Goal: Contribute content: Add original content to the website for others to see

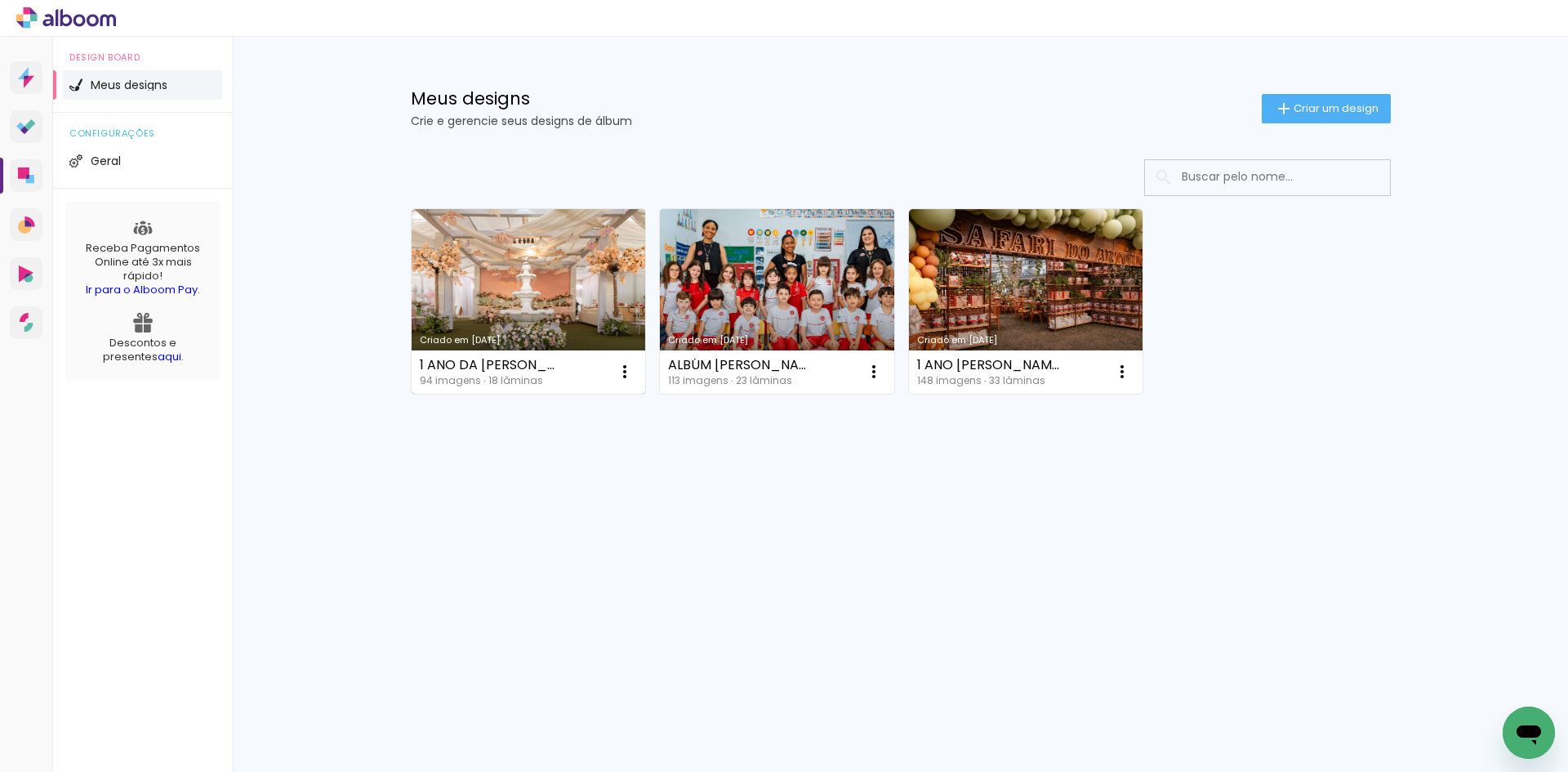
click at [545, 317] on link "Criado em [DATE]" at bounding box center [528, 301] width 235 height 184
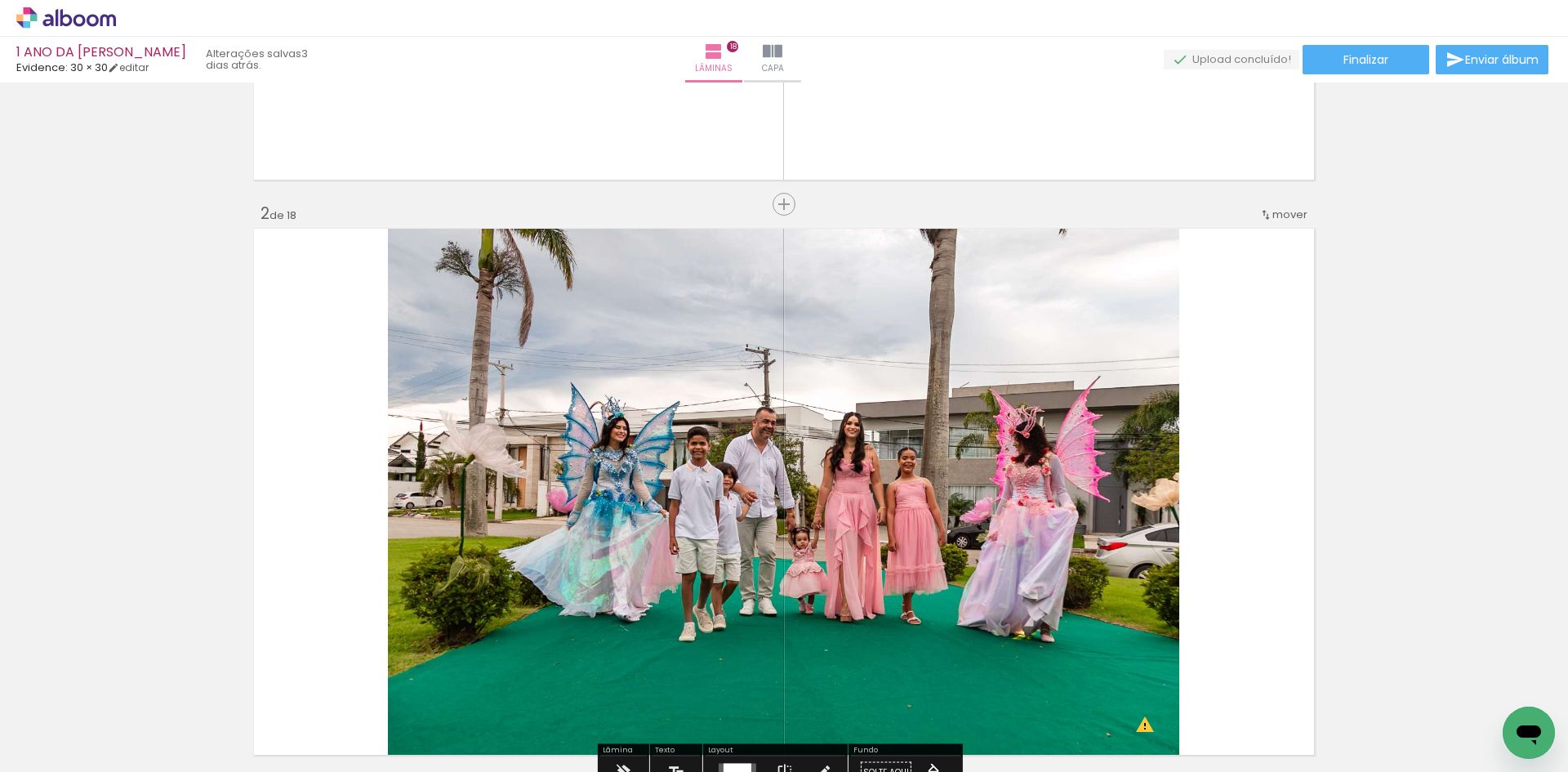
scroll to position [572, 0]
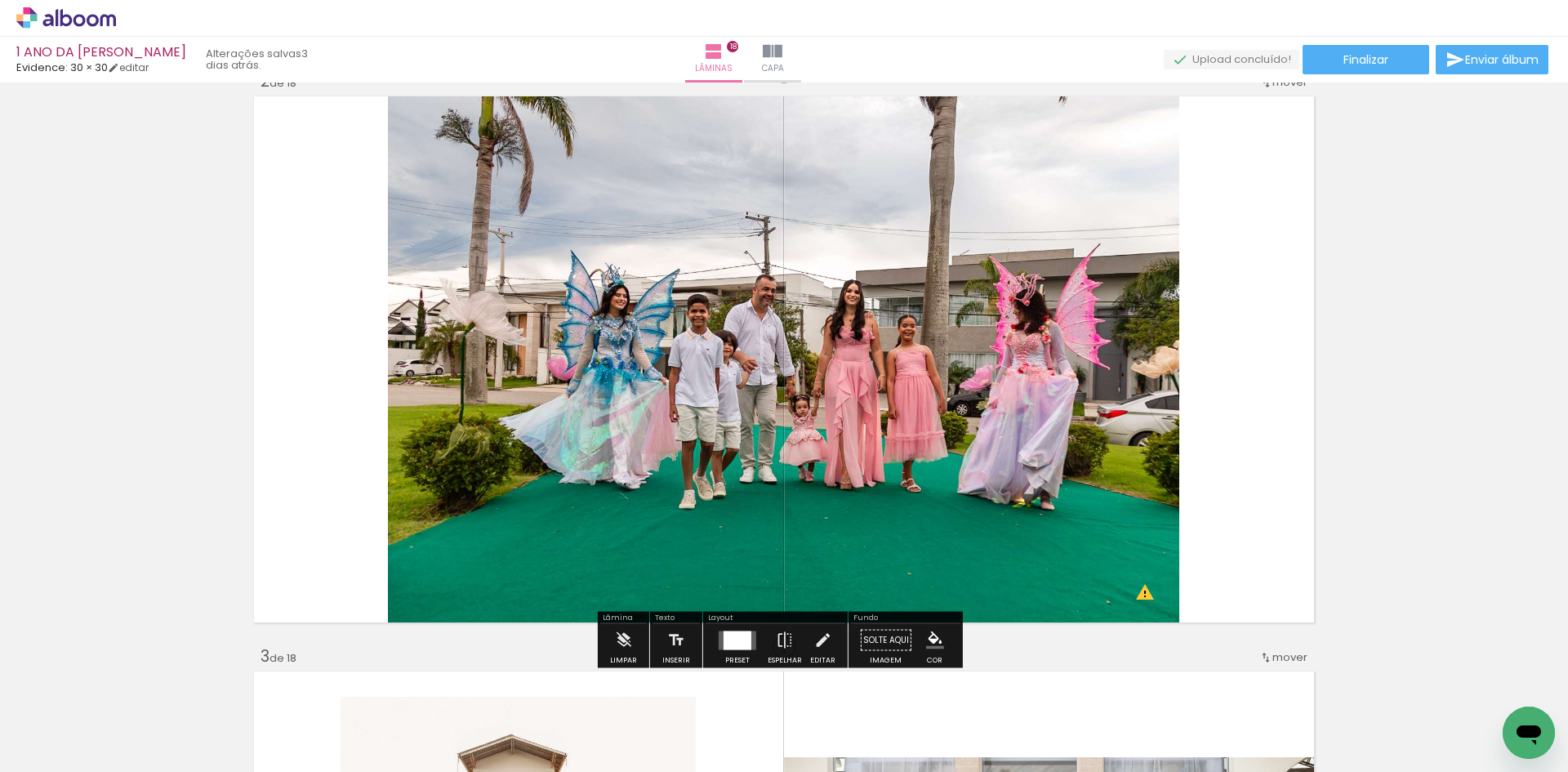
scroll to position [654, 0]
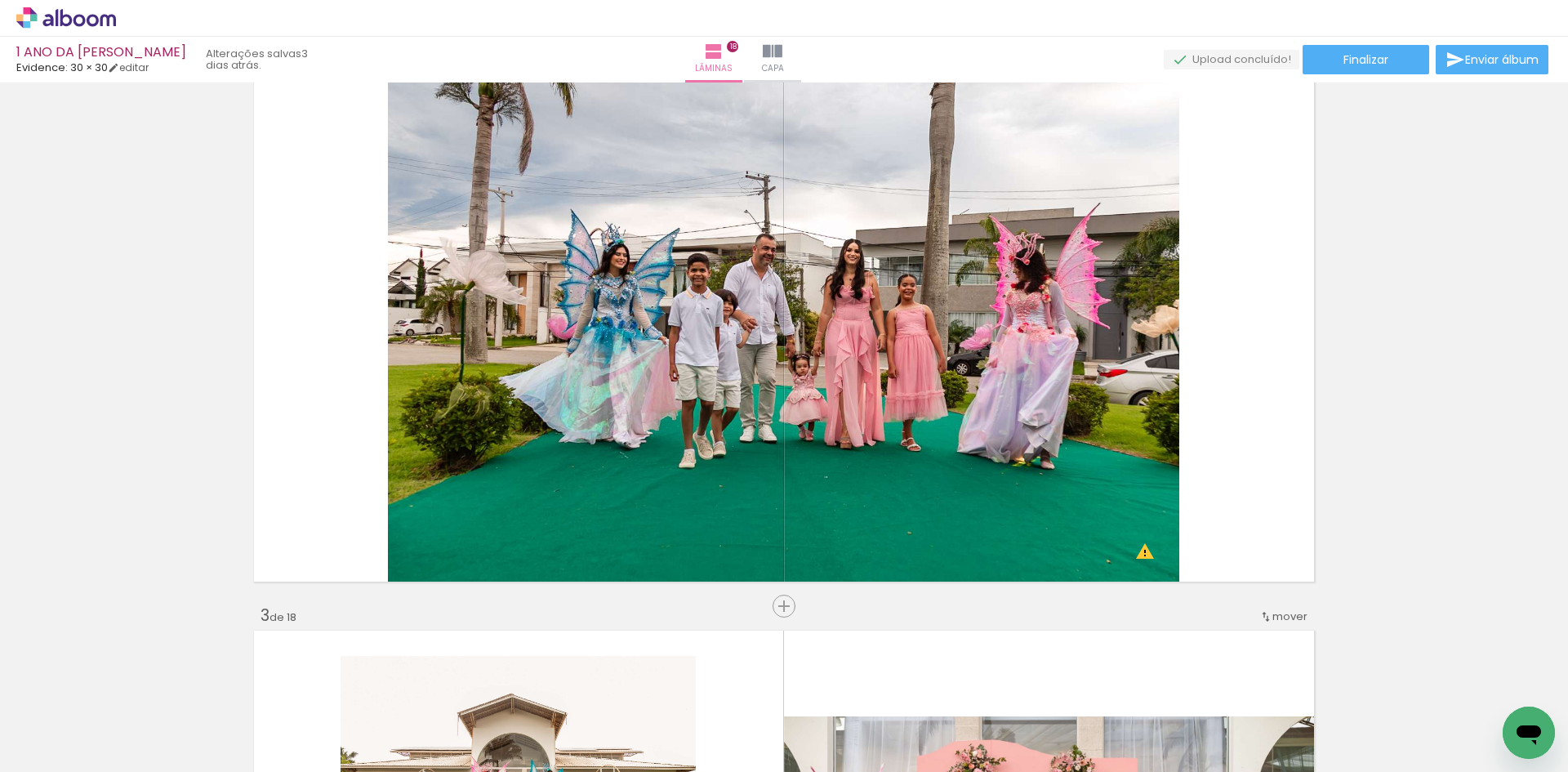
click at [38, 741] on span "Adicionar Fotos" at bounding box center [57, 750] width 49 height 18
click at [0, 0] on input "file" at bounding box center [0, 0] width 0 height 0
click at [44, 755] on span "Adicionar Fotos" at bounding box center [57, 750] width 49 height 18
click at [0, 0] on input "file" at bounding box center [0, 0] width 0 height 0
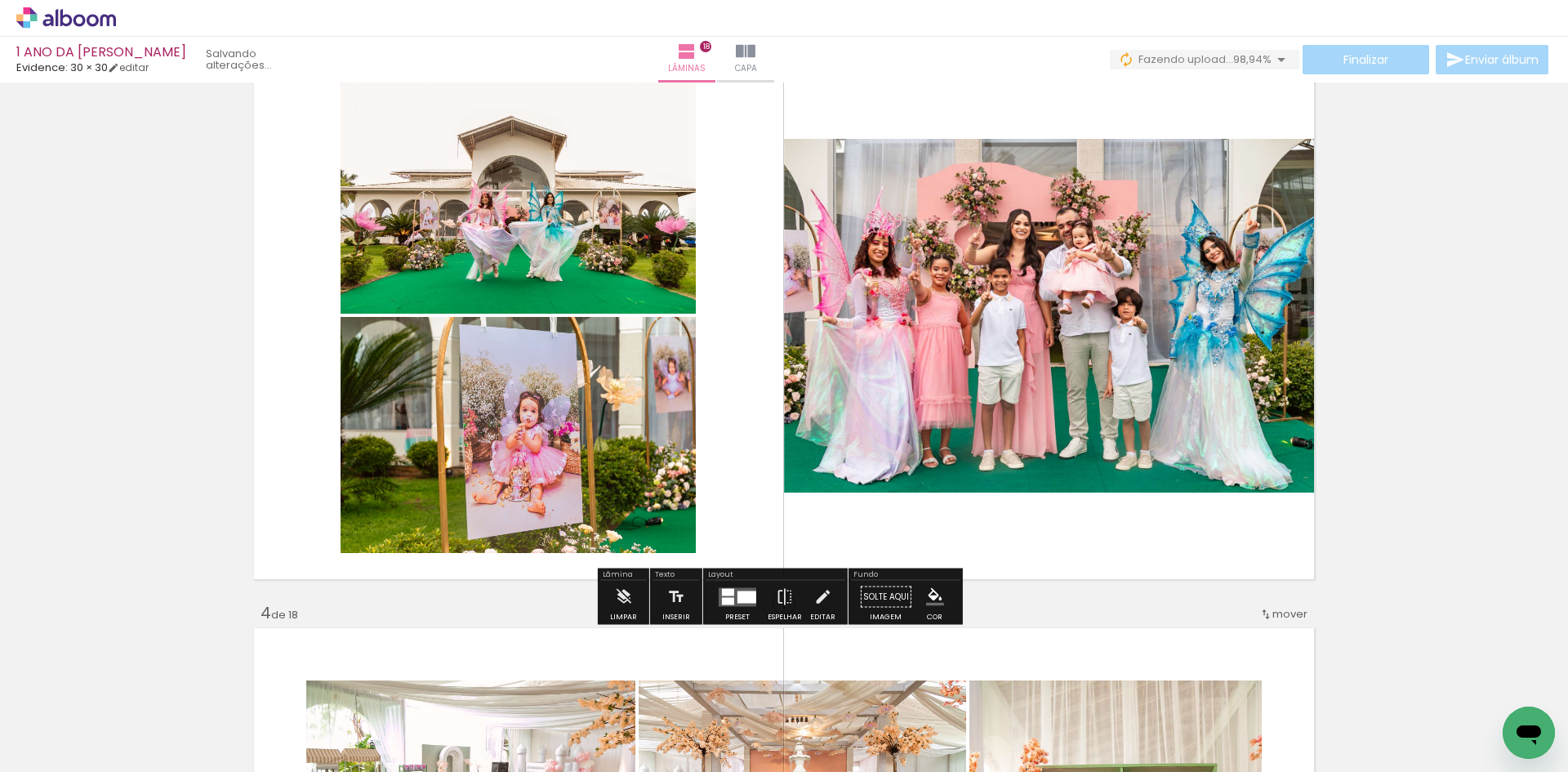
scroll to position [1307, 0]
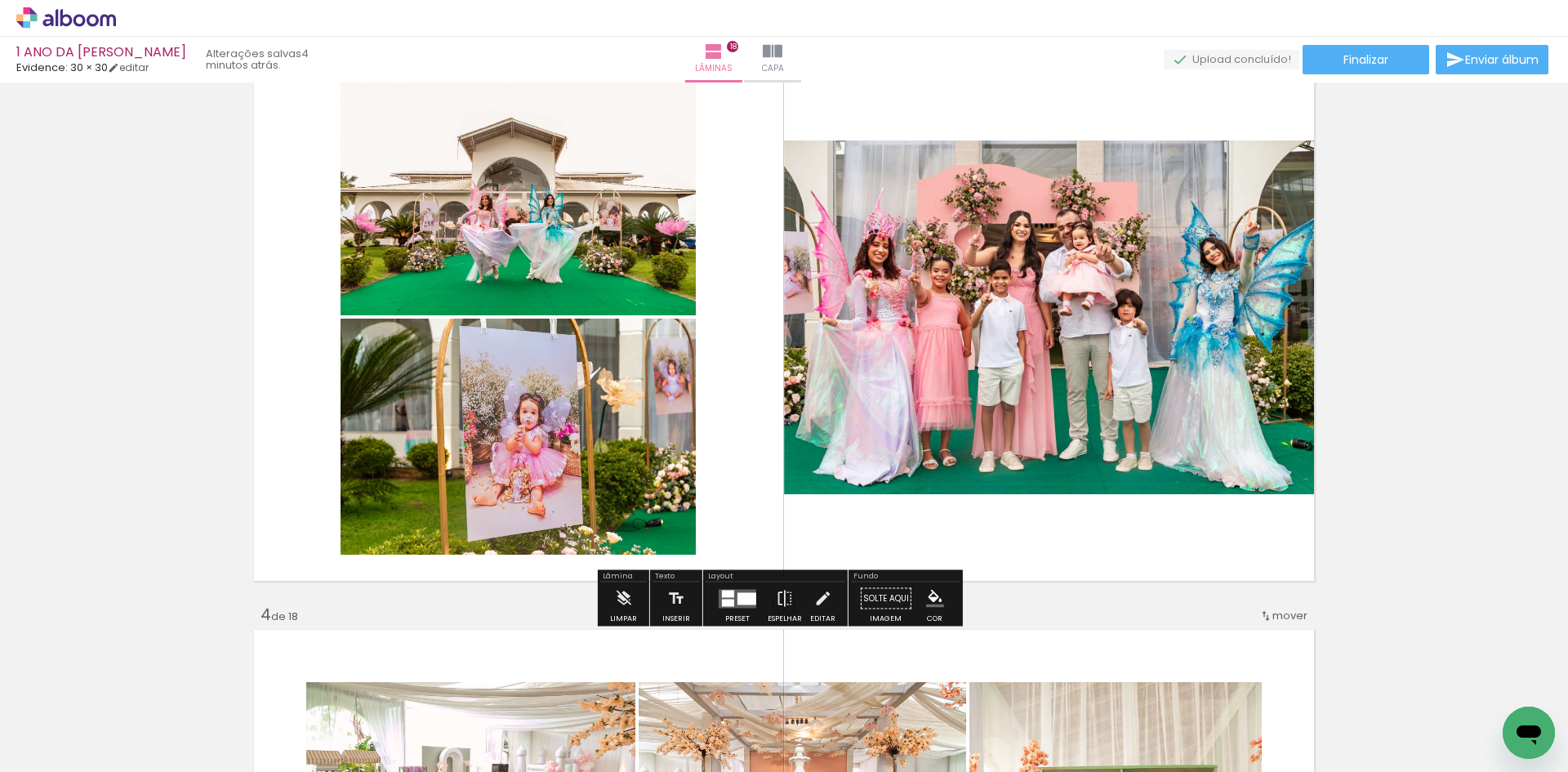
scroll to position [1225, 0]
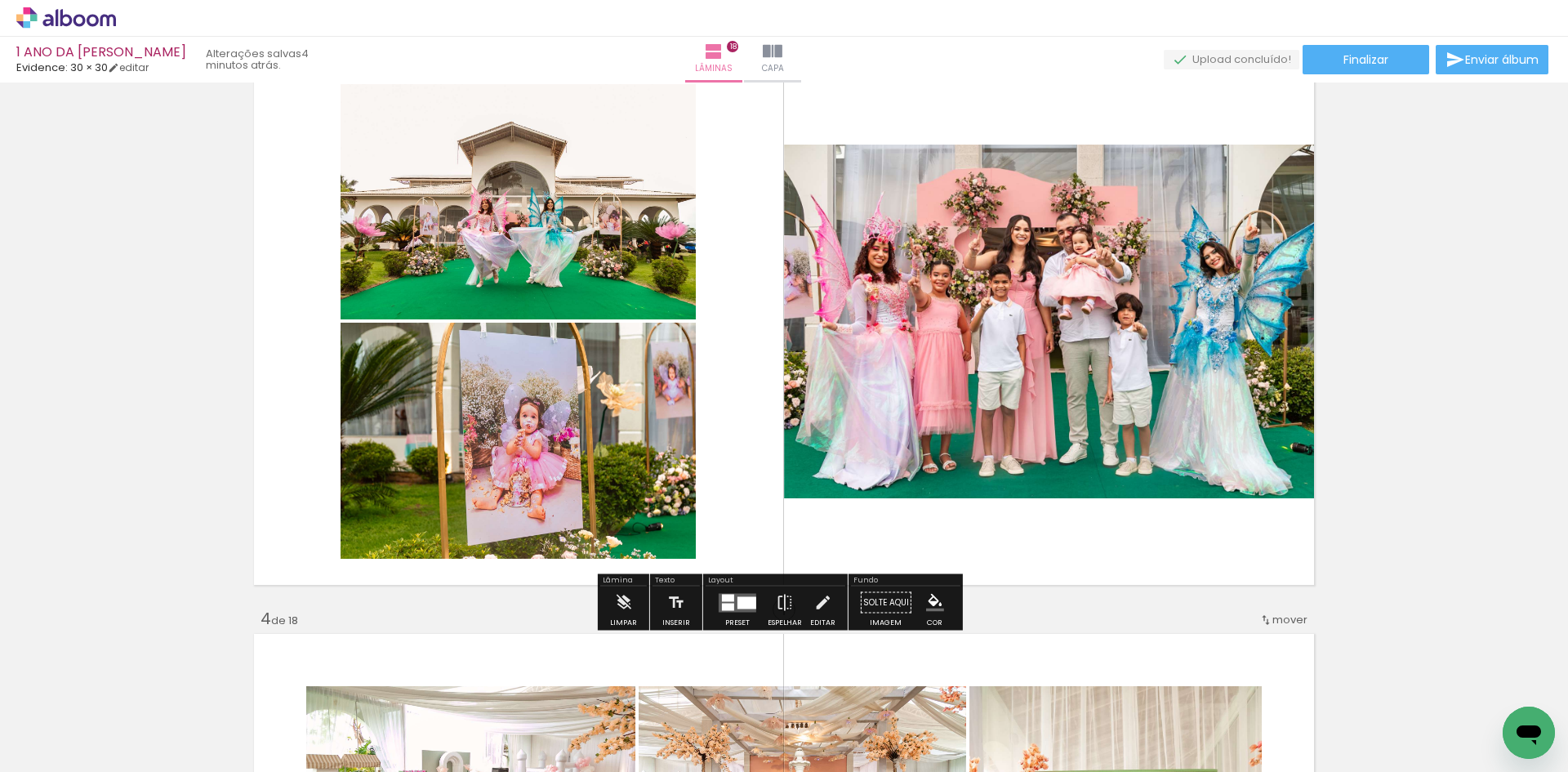
click at [43, 746] on span "Adicionar Fotos" at bounding box center [57, 750] width 49 height 18
click at [0, 0] on input "file" at bounding box center [0, 0] width 0 height 0
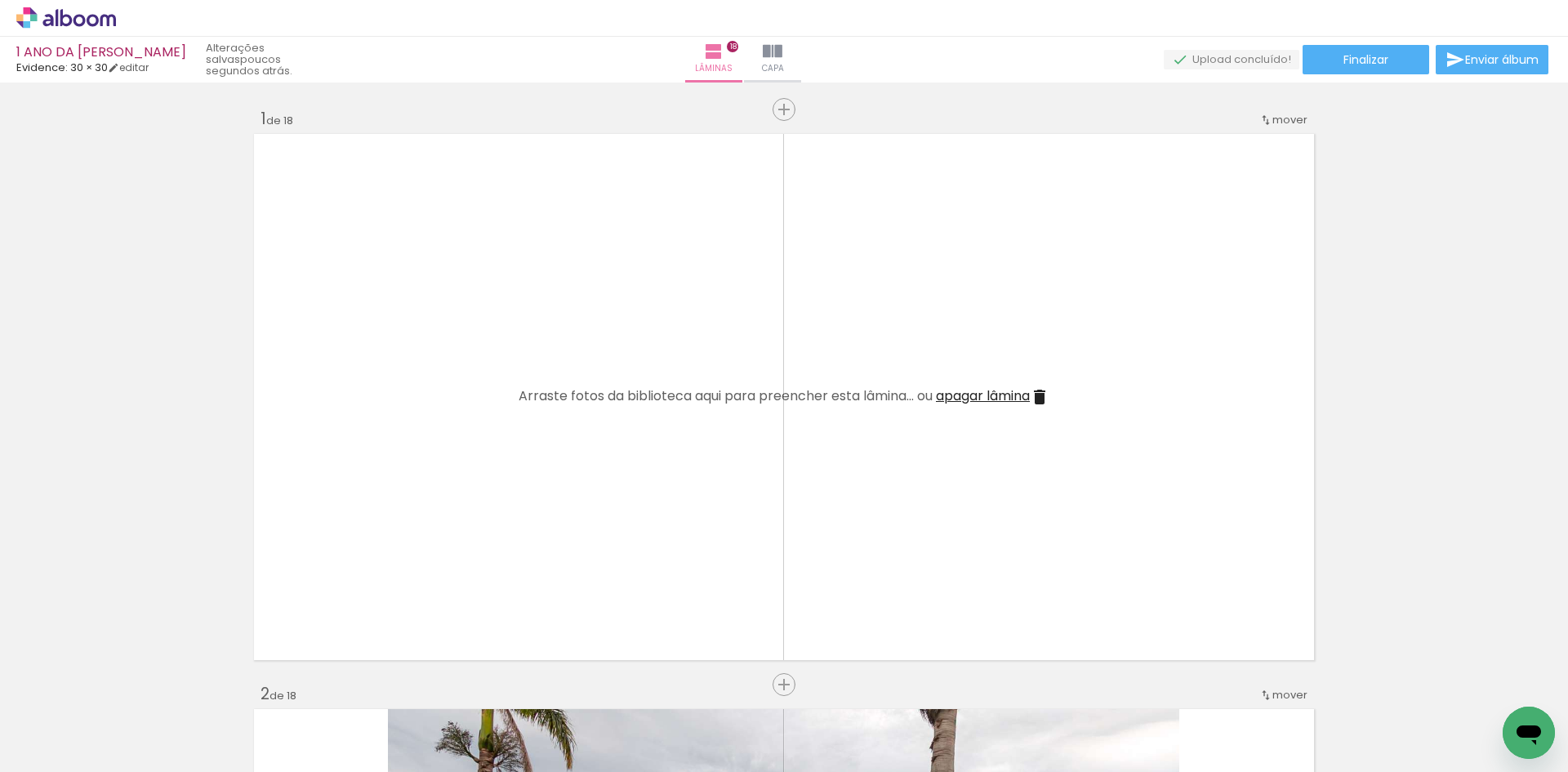
scroll to position [1225, 0]
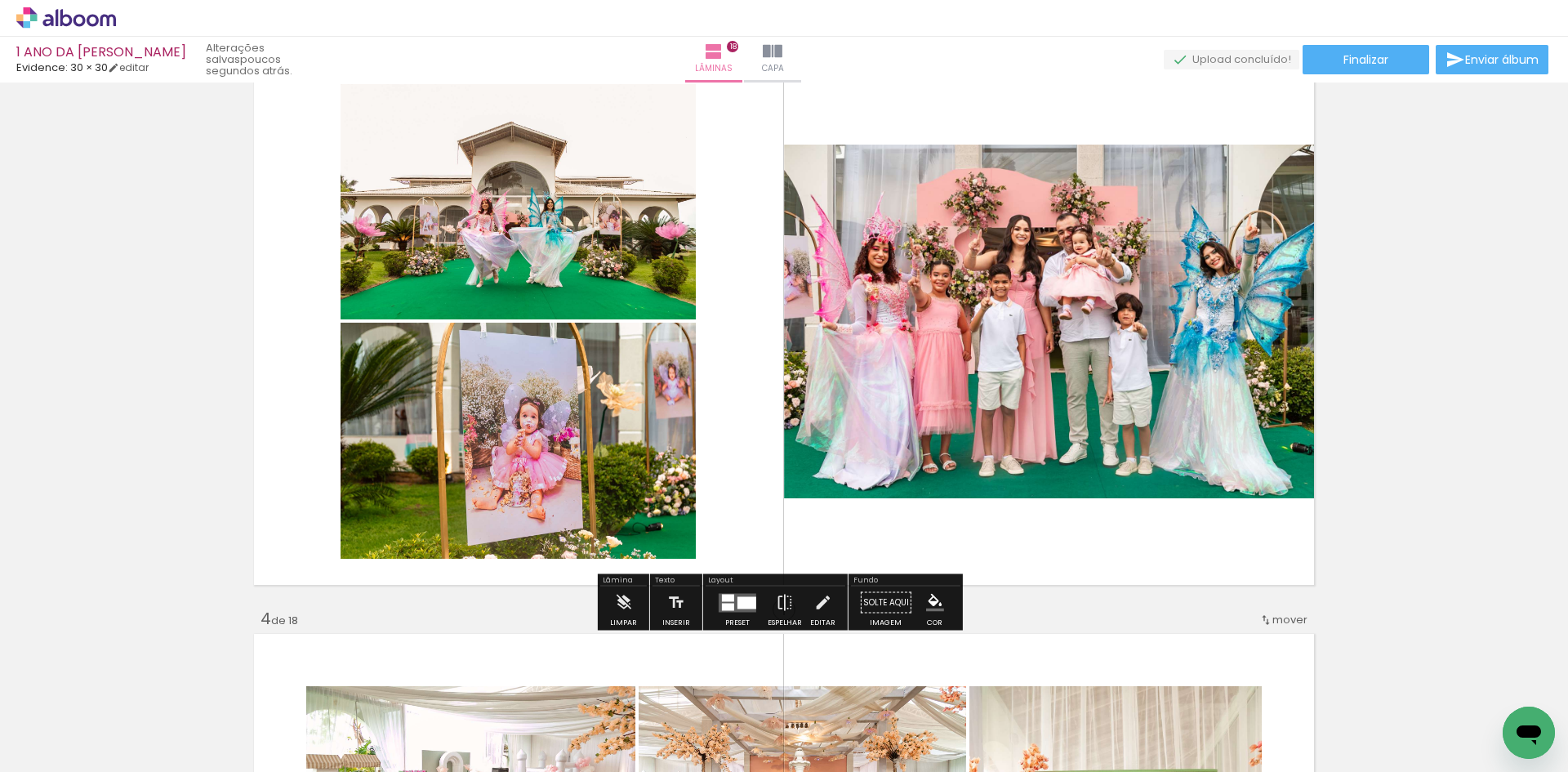
click at [64, 744] on span "Adicionar Fotos" at bounding box center [57, 750] width 49 height 18
click at [0, 0] on input "file" at bounding box center [0, 0] width 0 height 0
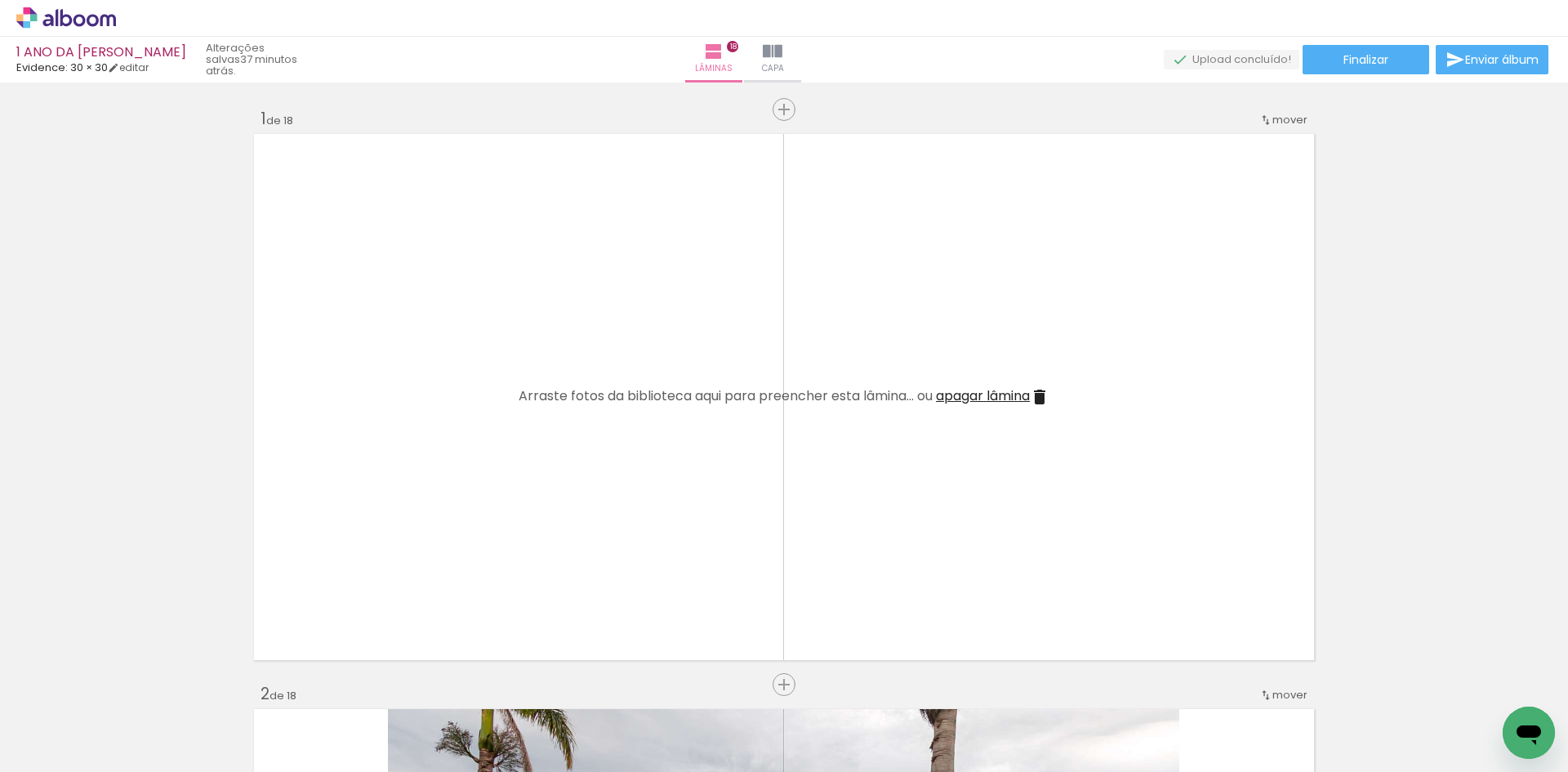
scroll to position [1225, 0]
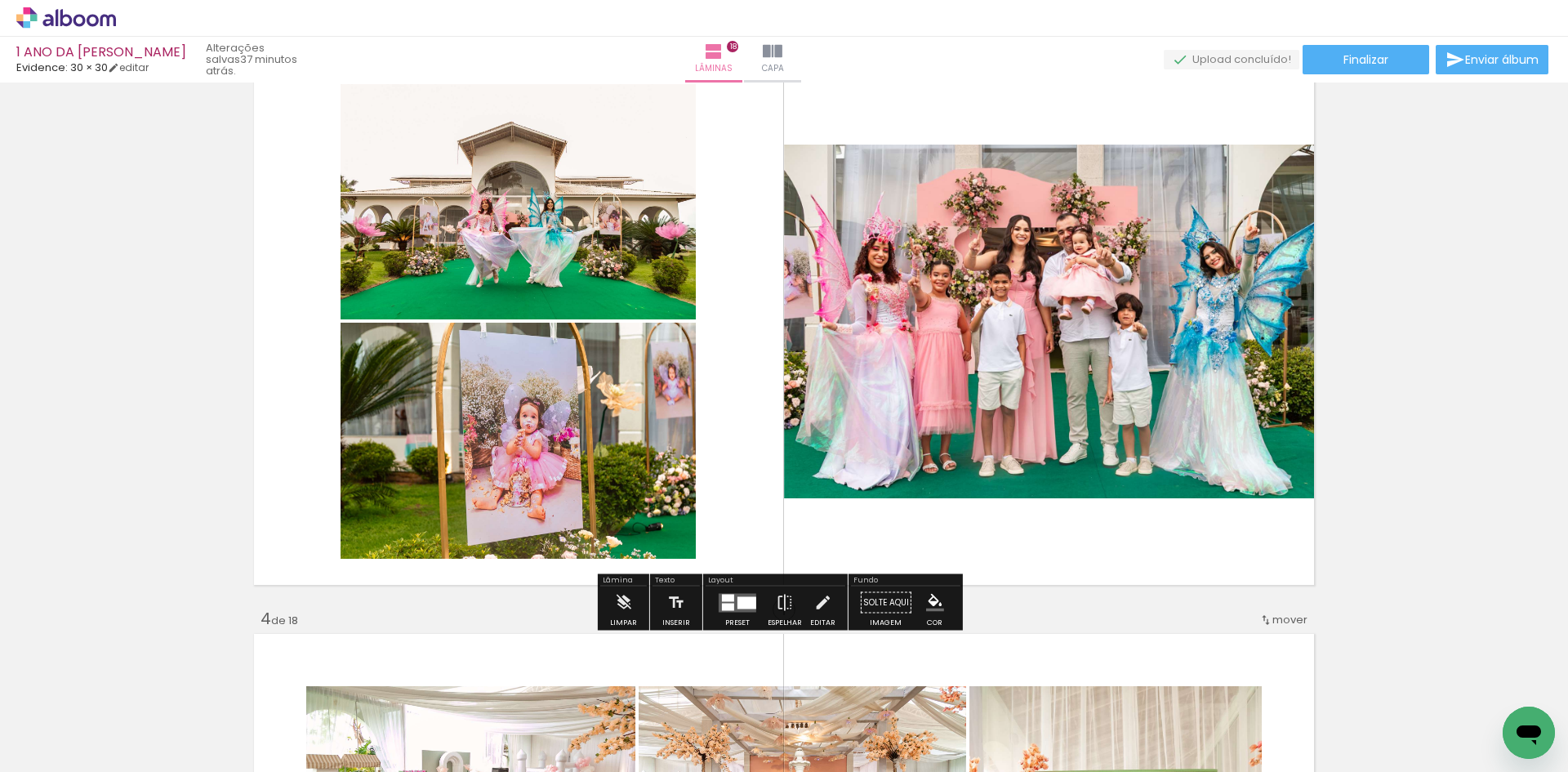
click at [52, 746] on span "Adicionar Fotos" at bounding box center [57, 750] width 49 height 18
click at [0, 0] on input "file" at bounding box center [0, 0] width 0 height 0
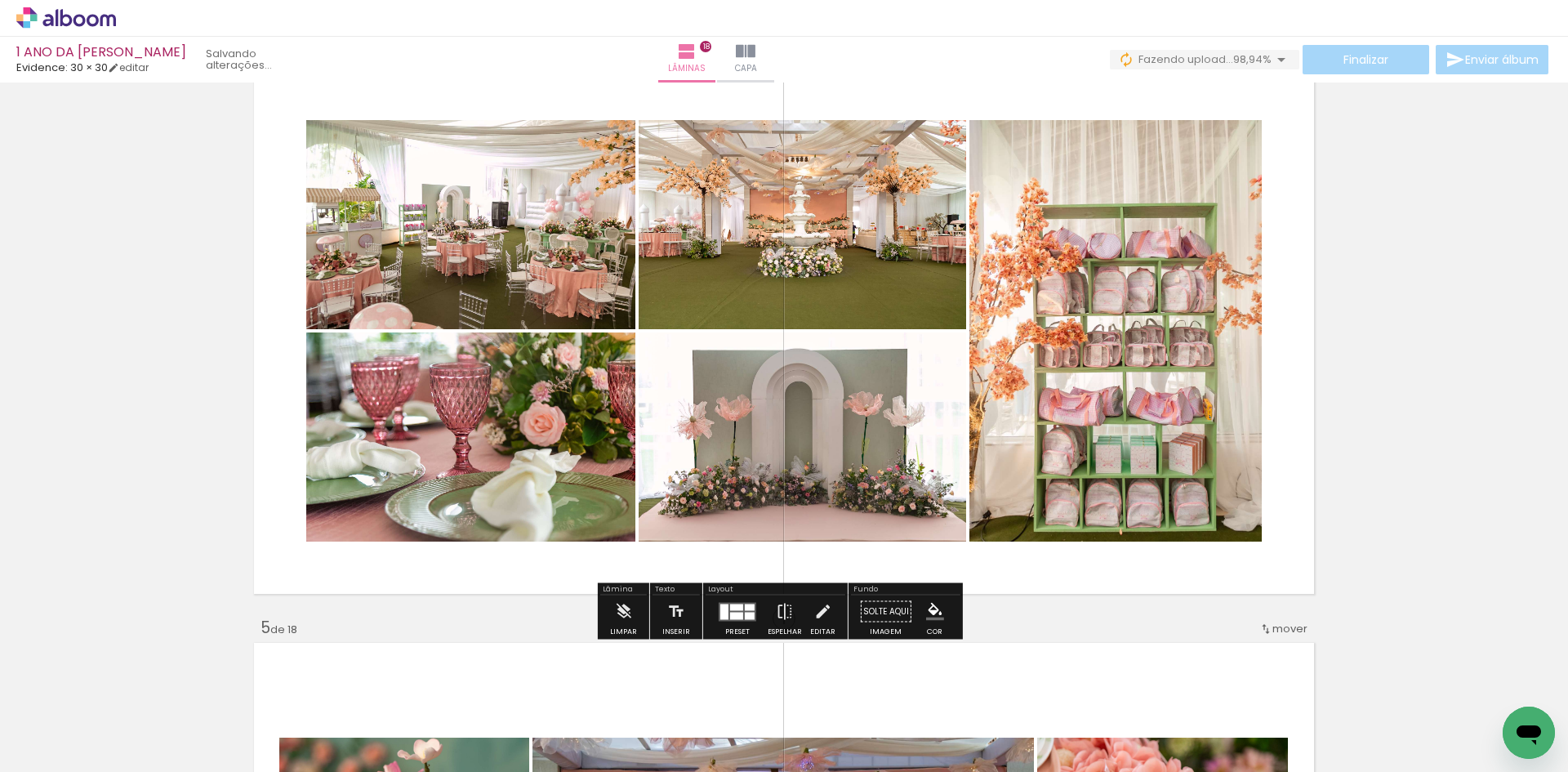
scroll to position [1797, 0]
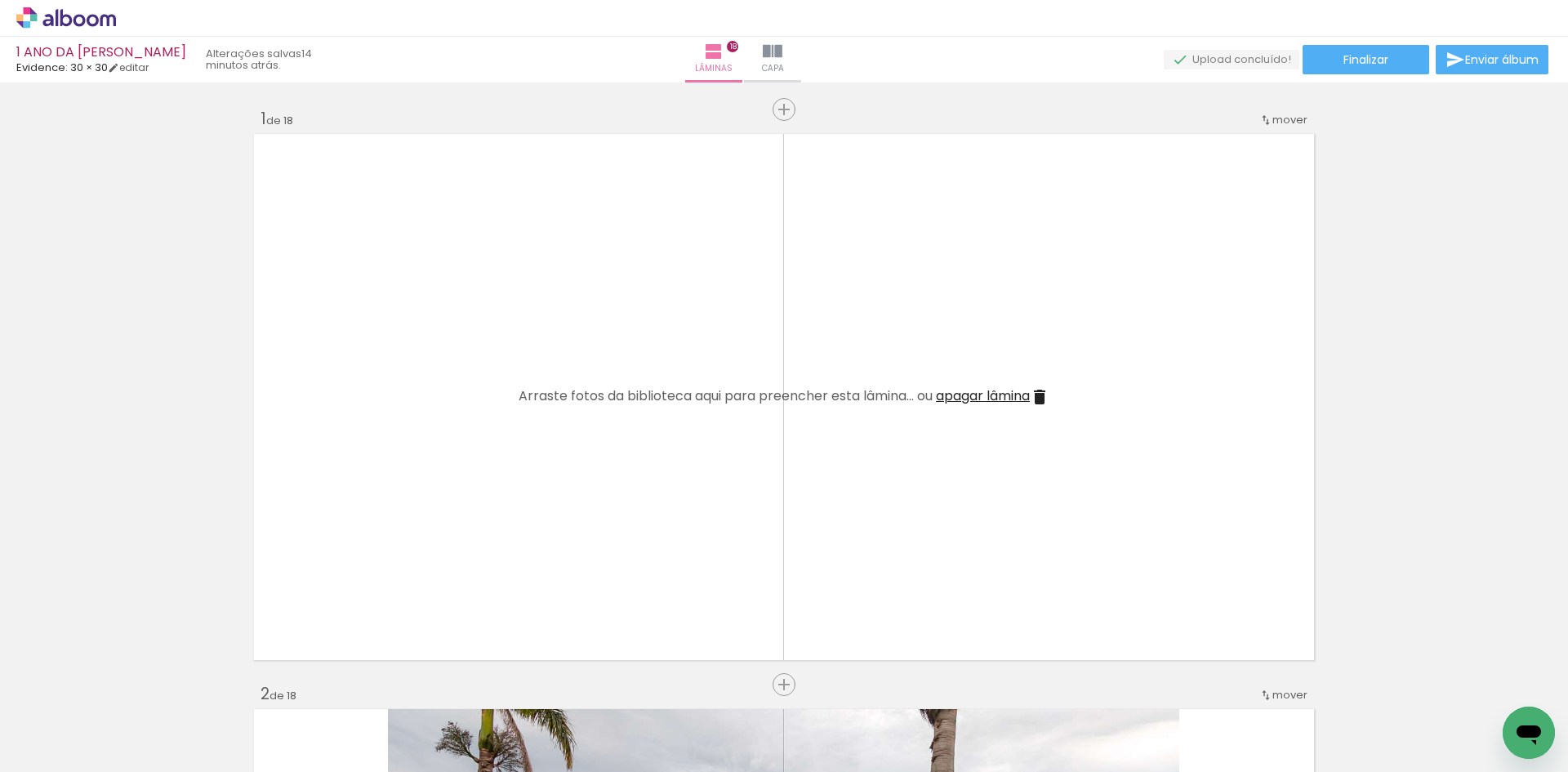
scroll to position [1797, 0]
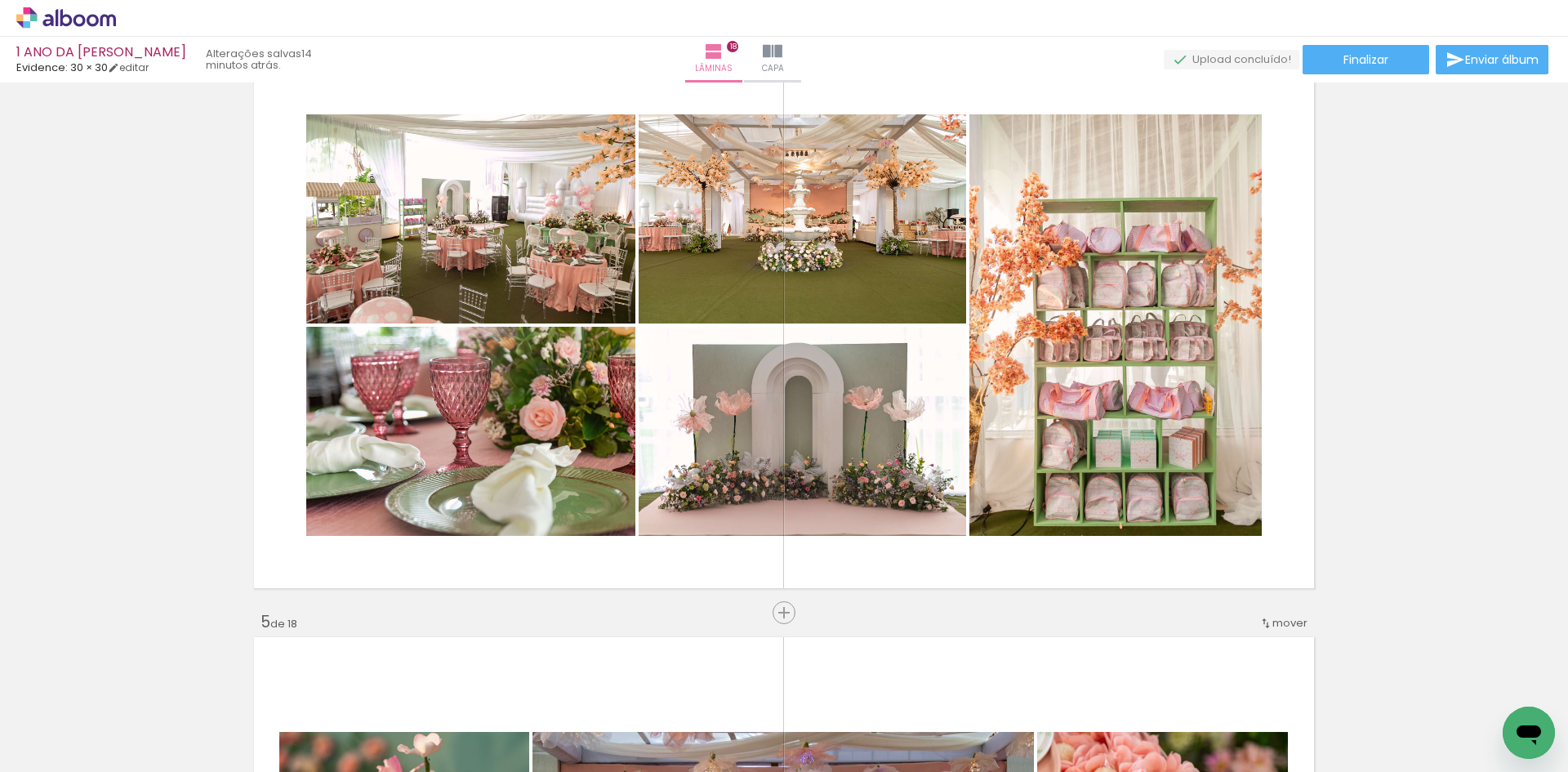
click at [45, 746] on span "Adicionar Fotos" at bounding box center [57, 750] width 49 height 18
click at [0, 0] on input "file" at bounding box center [0, 0] width 0 height 0
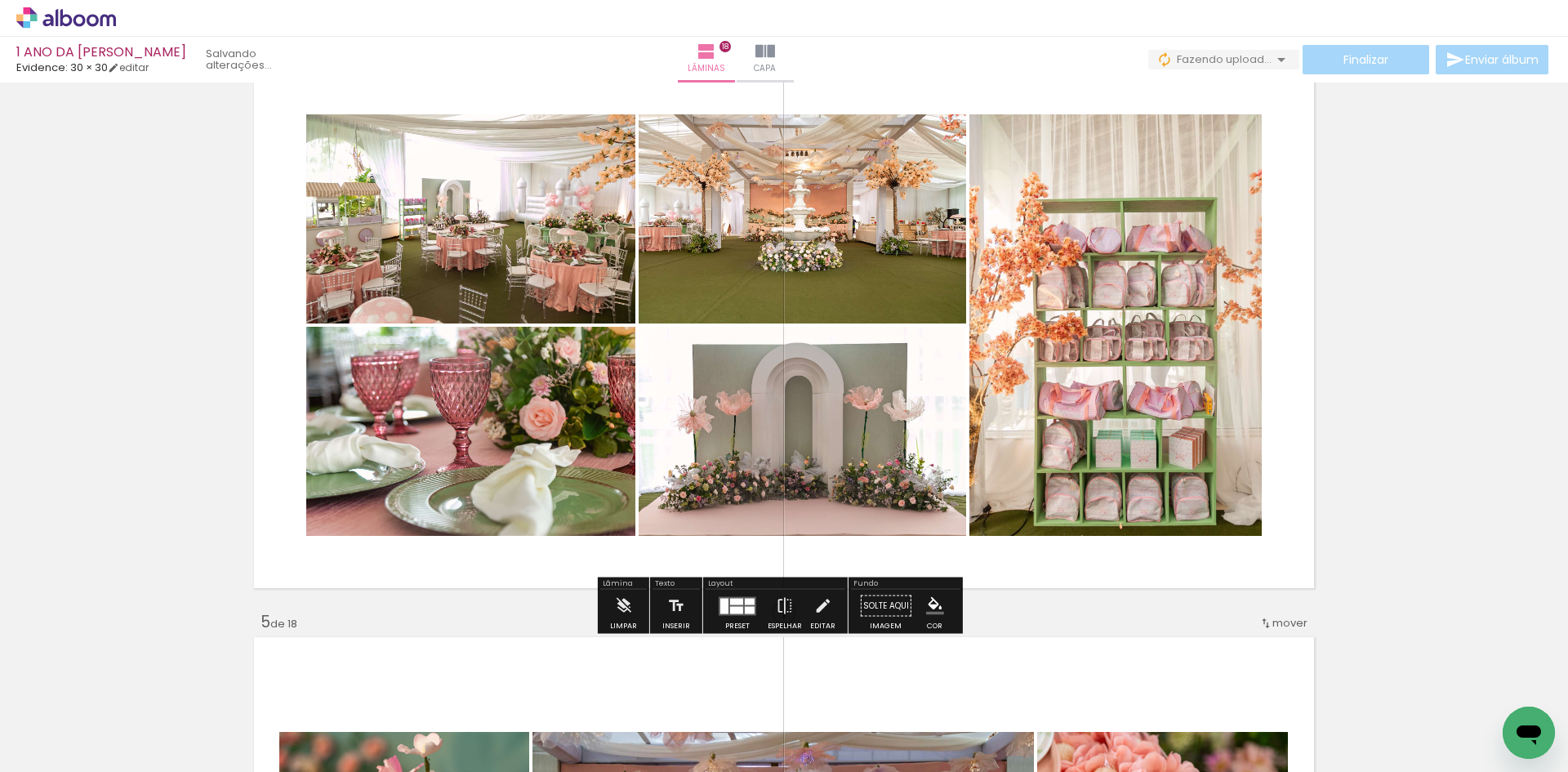
click at [62, 754] on span "Adicionar Fotos" at bounding box center [57, 750] width 49 height 18
click at [0, 0] on input "file" at bounding box center [0, 0] width 0 height 0
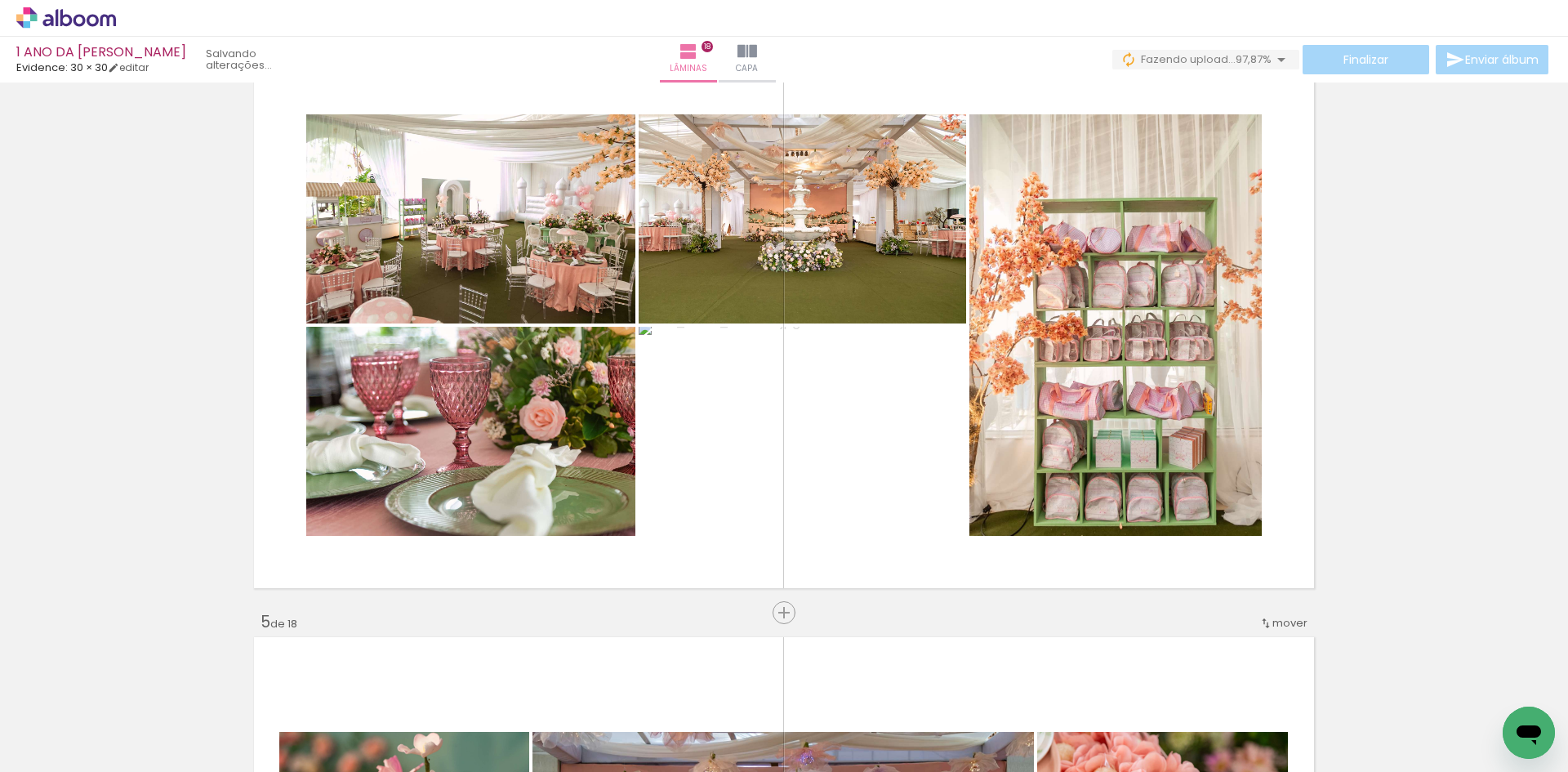
click at [65, 744] on span "Adicionar Fotos" at bounding box center [57, 750] width 49 height 18
click at [0, 0] on input "file" at bounding box center [0, 0] width 0 height 0
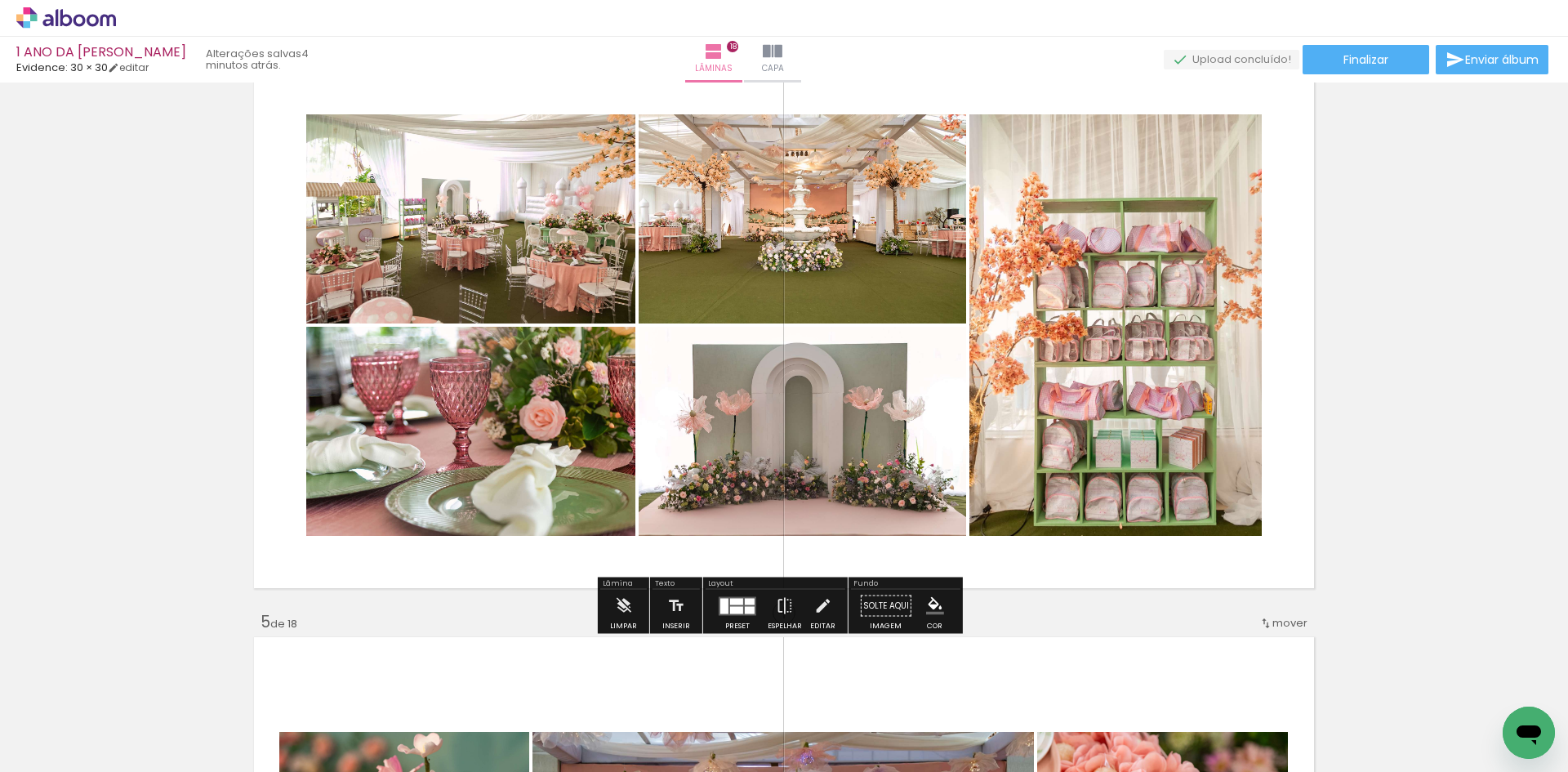
click at [71, 758] on span "Adicionar Fotos" at bounding box center [57, 750] width 49 height 18
click at [0, 0] on input "file" at bounding box center [0, 0] width 0 height 0
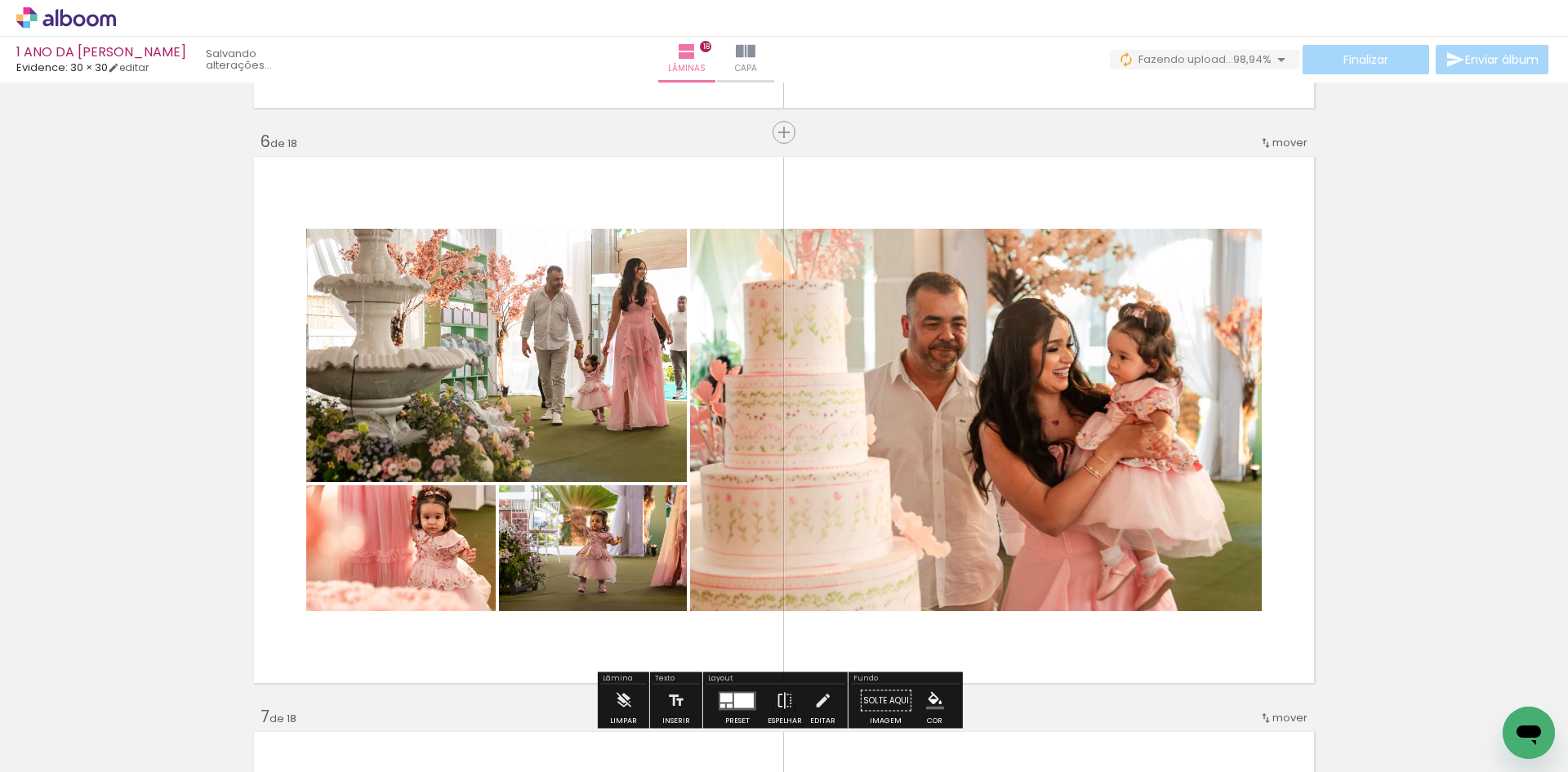
scroll to position [2859, 0]
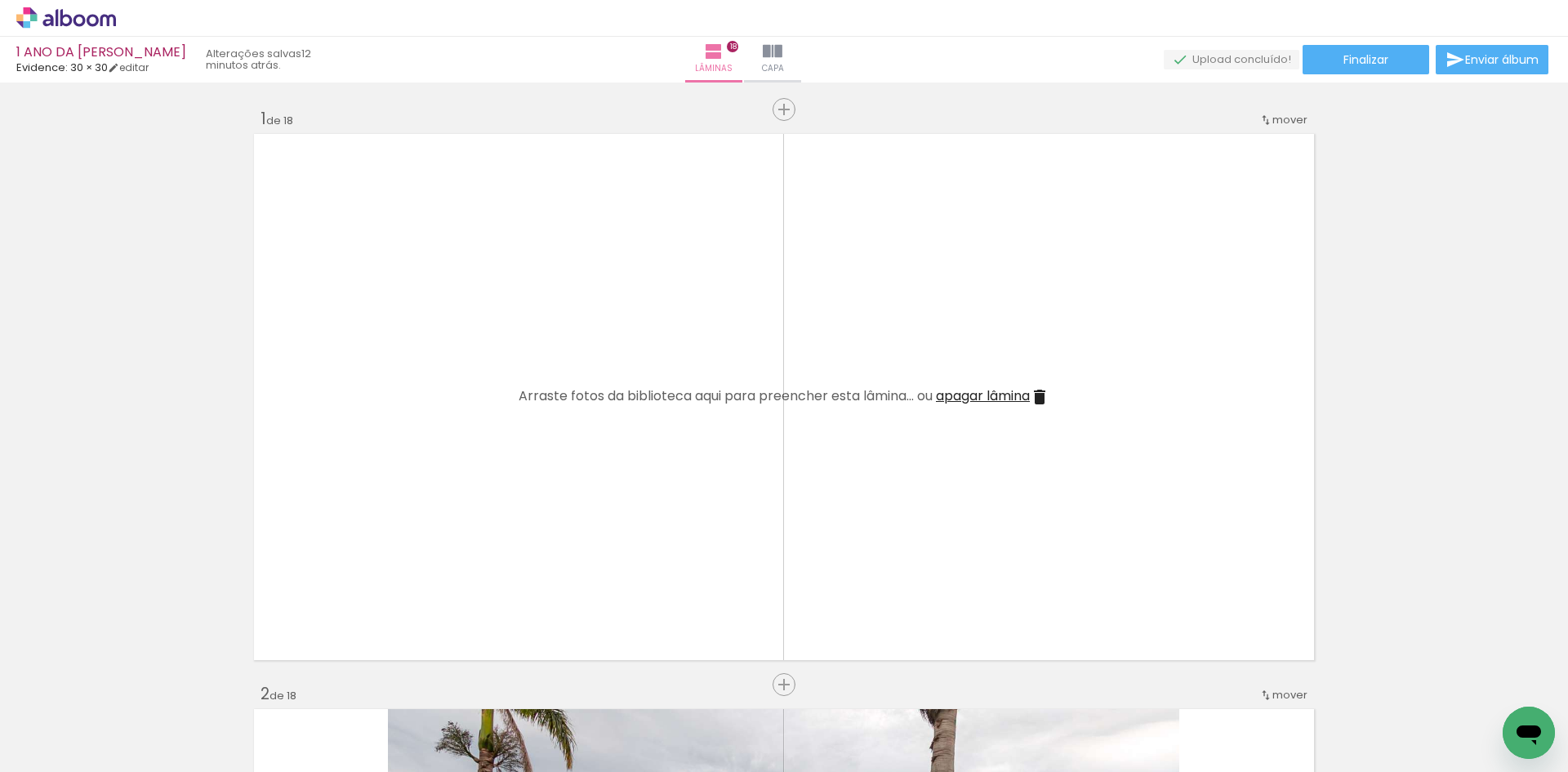
scroll to position [2859, 0]
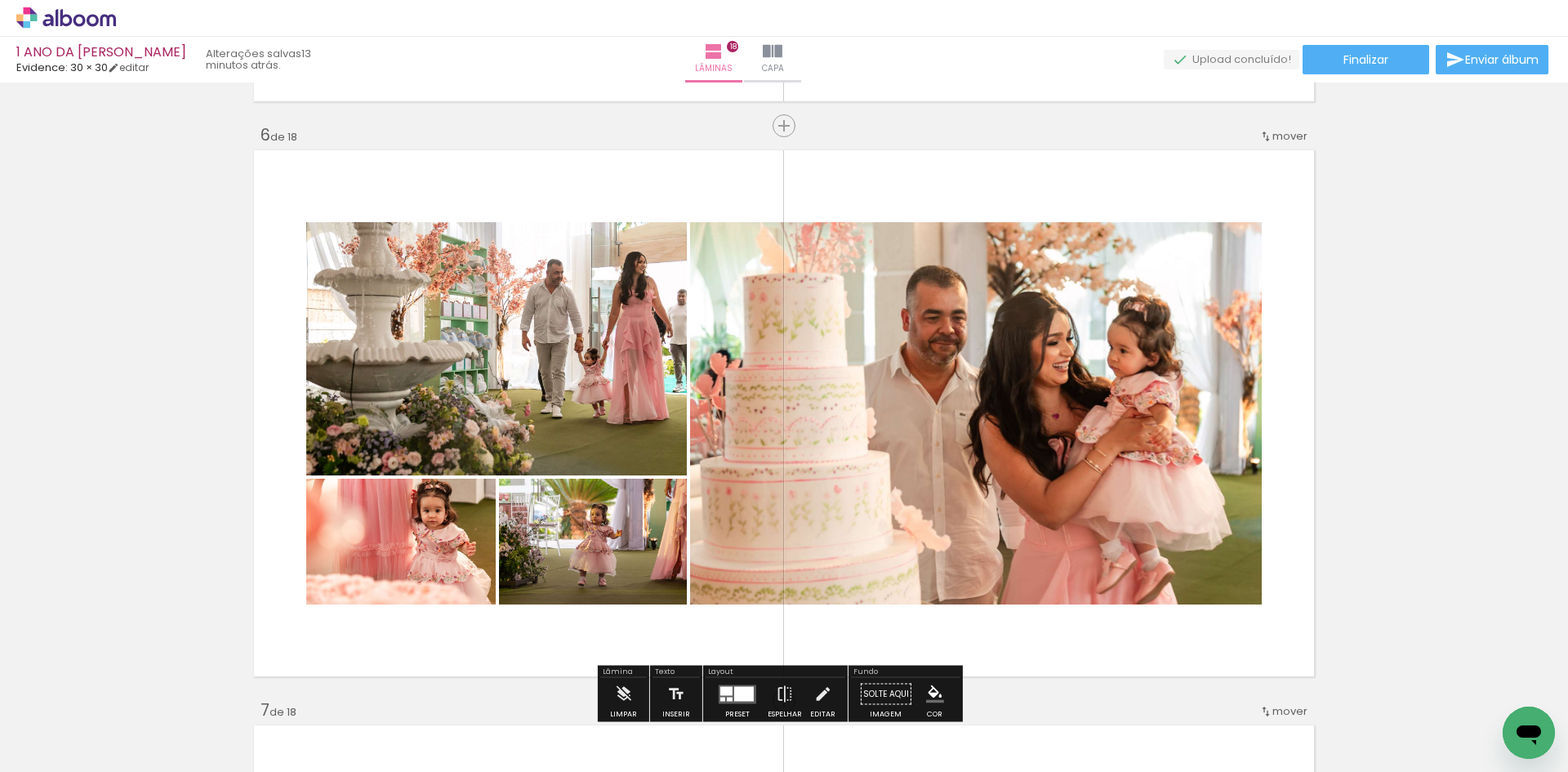
click at [77, 737] on paper-button "Adicionar Fotos" at bounding box center [50, 749] width 79 height 26
click at [0, 0] on input "file" at bounding box center [0, 0] width 0 height 0
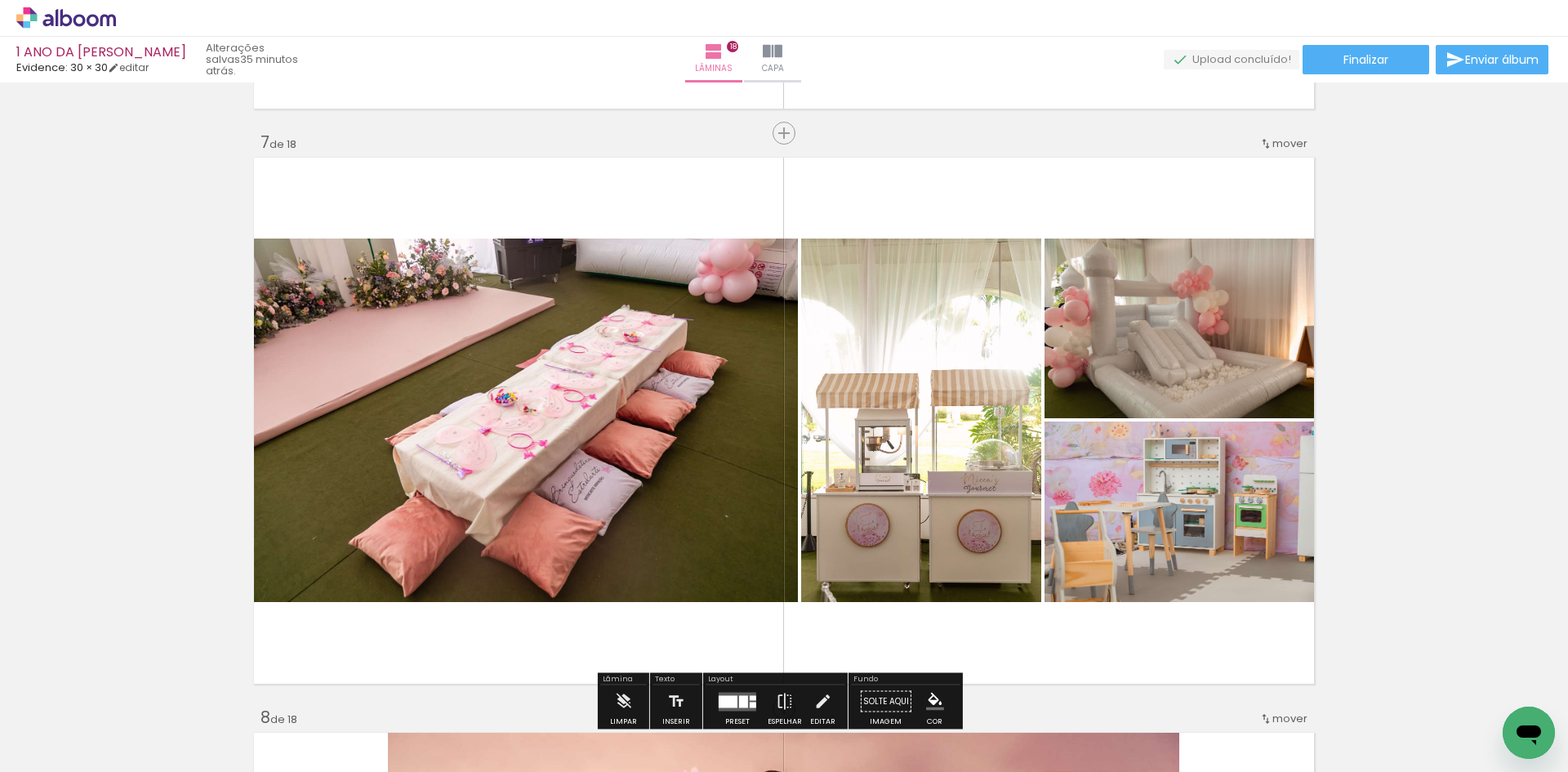
scroll to position [3432, 0]
